Goal: Transaction & Acquisition: Purchase product/service

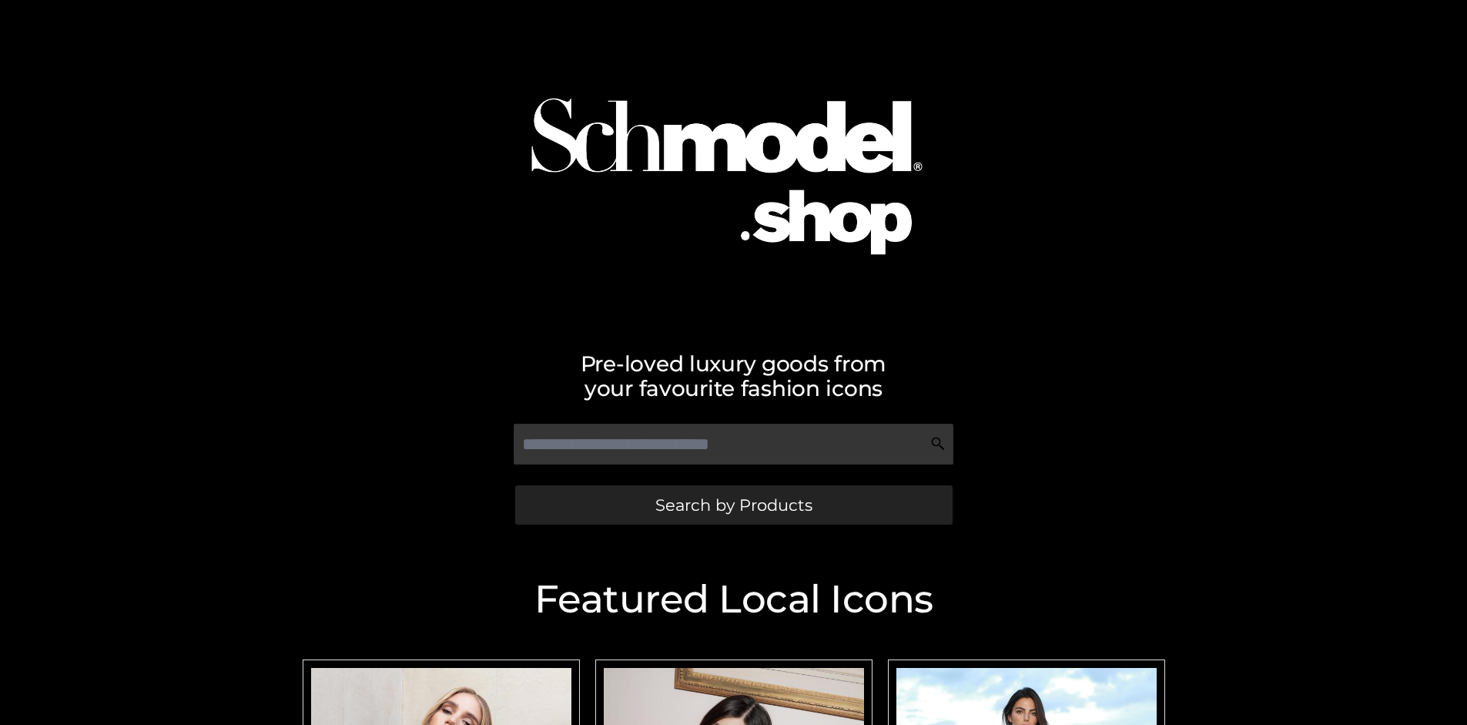
click at [733, 505] on span "Search by Products" at bounding box center [734, 505] width 157 height 16
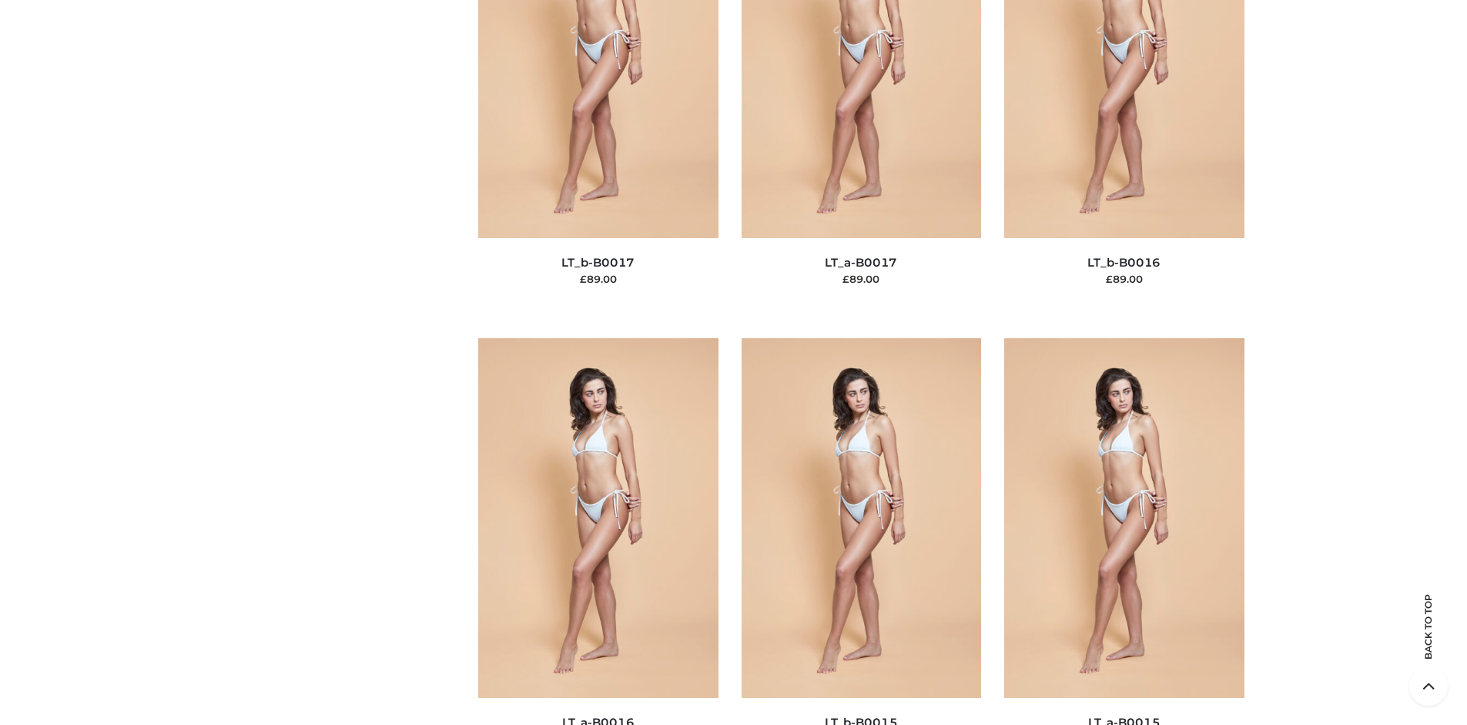
scroll to position [5170, 0]
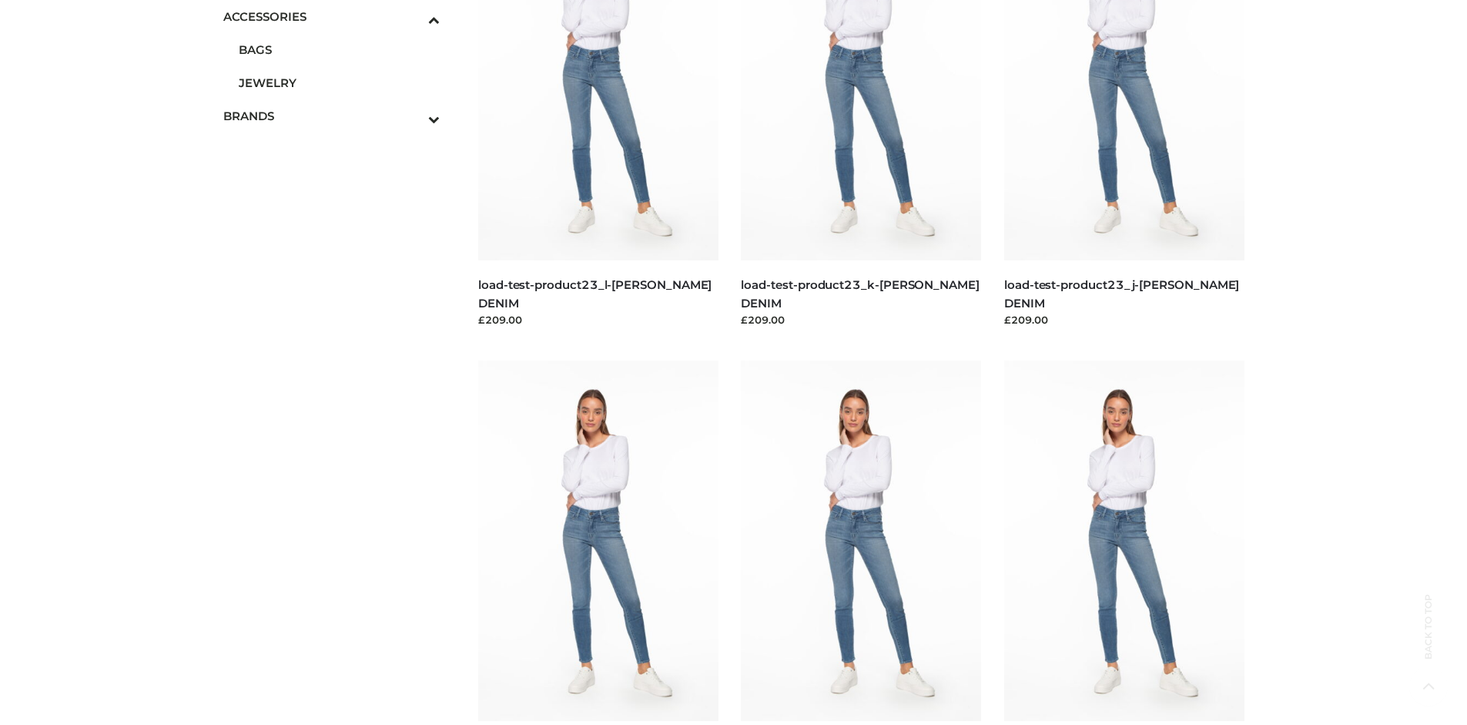
click at [339, 82] on span "JEWELRY" at bounding box center [340, 83] width 202 height 18
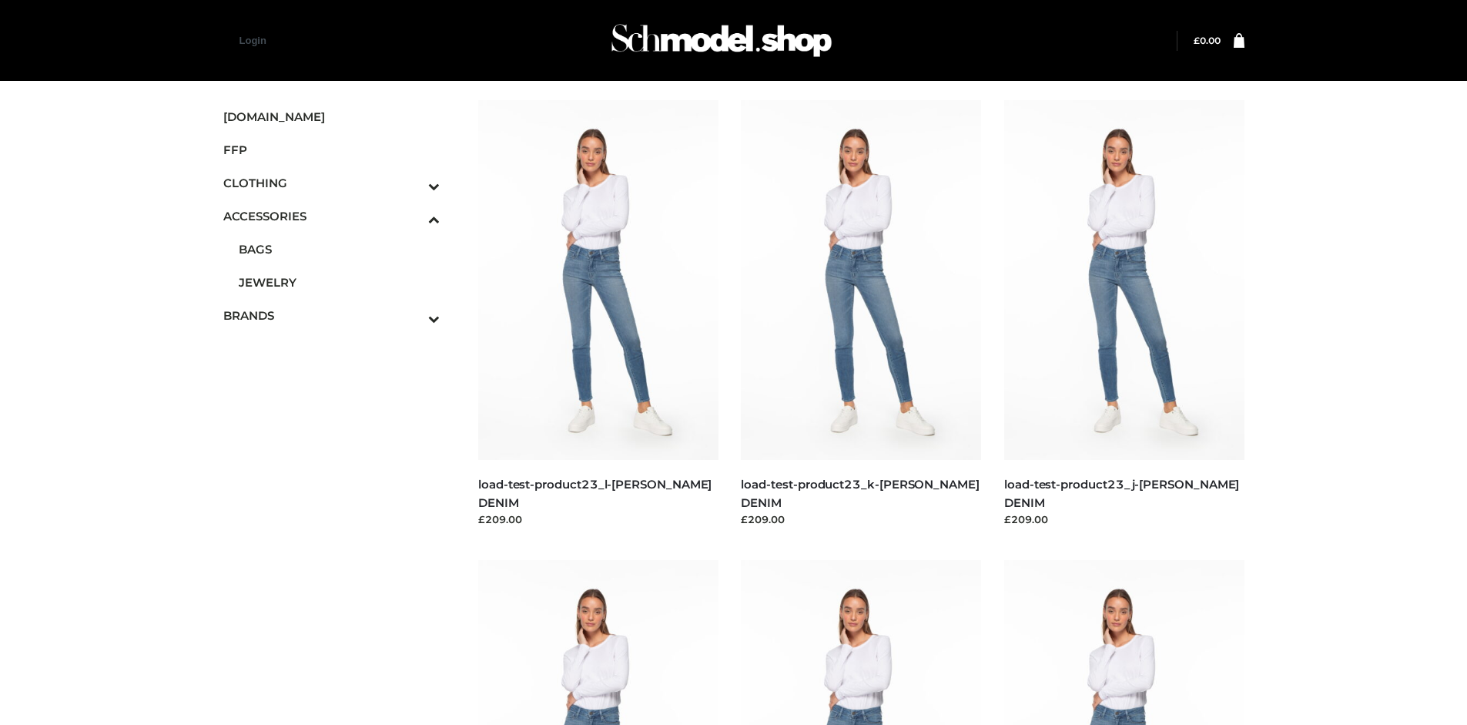
scroll to position [3976, 0]
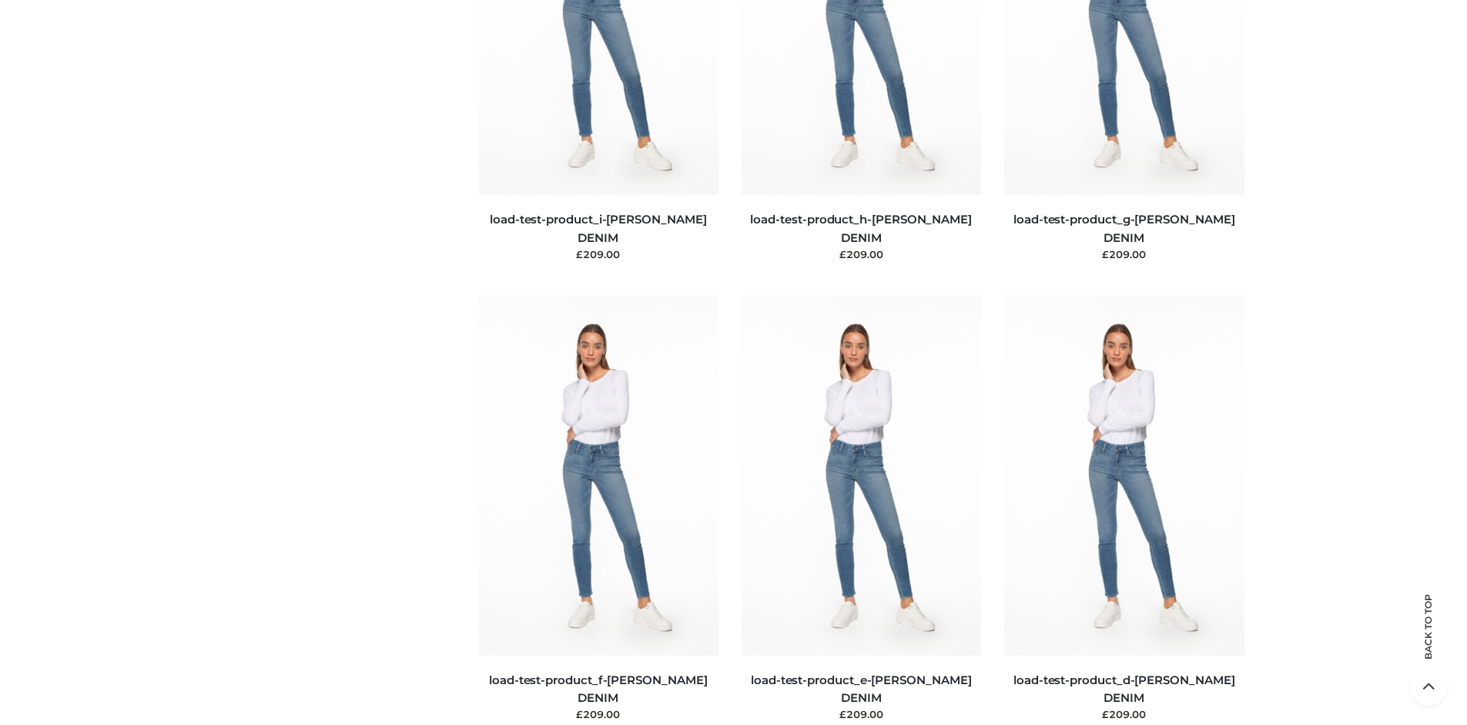
click at [1124, 509] on img at bounding box center [1125, 475] width 240 height 360
